Goal: Navigation & Orientation: Find specific page/section

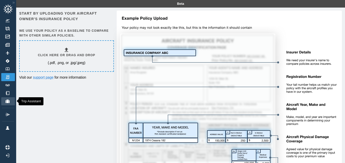
click at [9, 99] on link "Trip Assistant" at bounding box center [8, 102] width 14 height 8
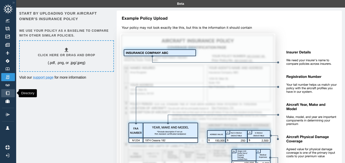
click at [8, 94] on img at bounding box center [8, 93] width 6 height 4
click at [10, 30] on img at bounding box center [8, 29] width 6 height 4
